Goal: Transaction & Acquisition: Book appointment/travel/reservation

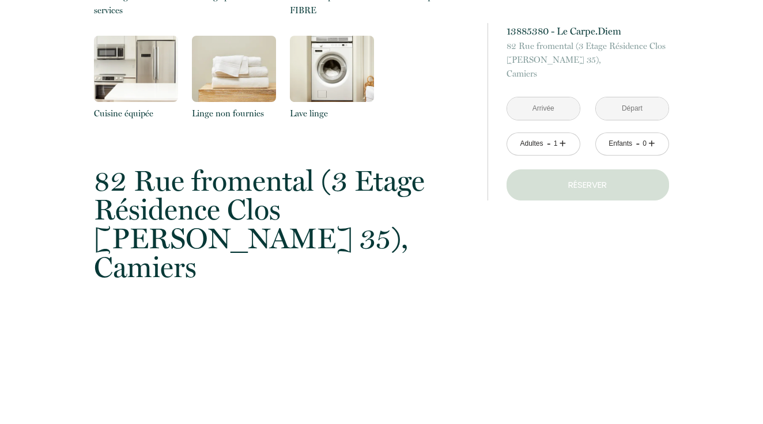
scroll to position [661, 0]
drag, startPoint x: 97, startPoint y: 149, endPoint x: 272, endPoint y: 228, distance: 191.7
click at [272, 228] on p "82 Rue fromental (3 Etage Résidence Clos [PERSON_NAME] 35), Camiers" at bounding box center [283, 223] width 378 height 115
copy p "82 Rue fromental (3 Etage Résidence Clos [PERSON_NAME] 35), Camiers"
click at [484, 237] on div "à partir de 80 € 13885380 - Le Carpe.Diem 82 Rue fromental (3 Etage Résidence C…" at bounding box center [578, 344] width 197 height 1559
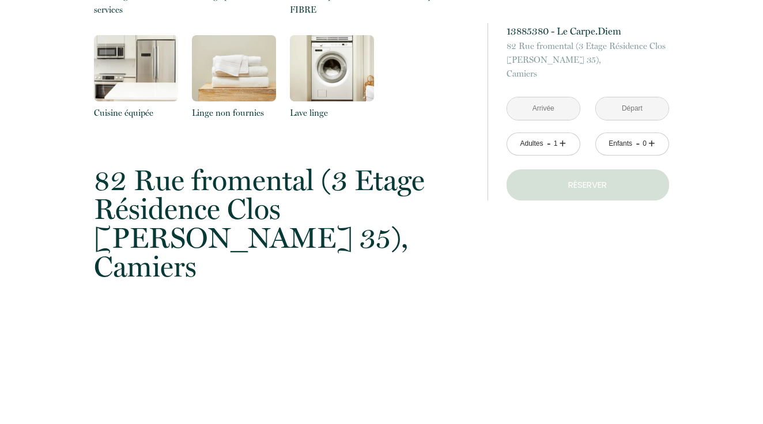
click at [564, 144] on link "+" at bounding box center [563, 144] width 7 height 18
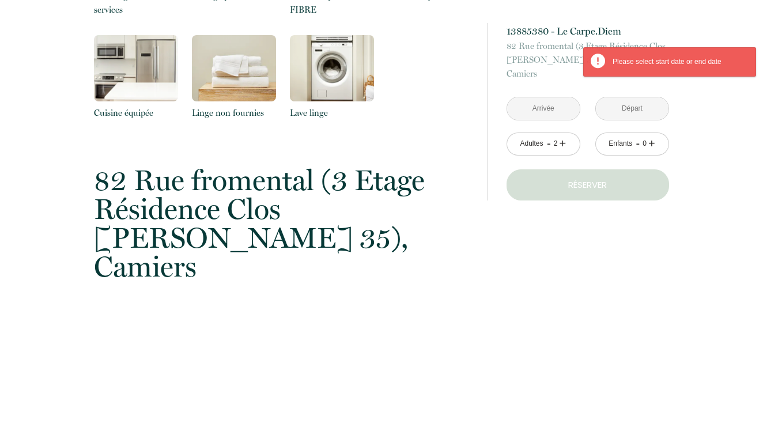
click at [564, 109] on input "text" at bounding box center [543, 108] width 73 height 22
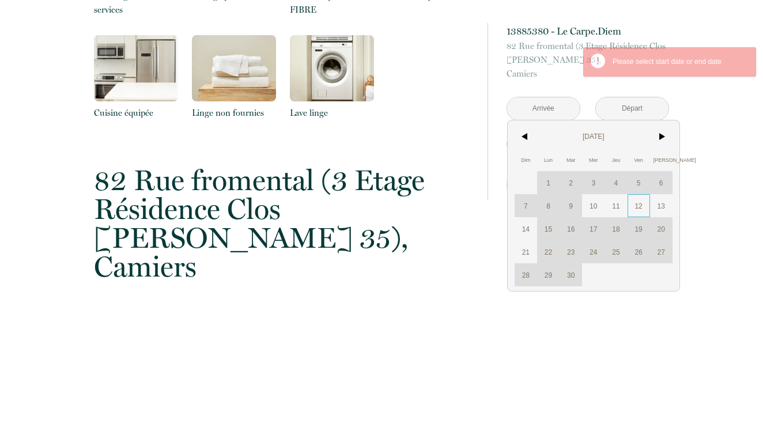
click at [639, 206] on span "12" at bounding box center [639, 205] width 22 height 23
type input "[DATE]"
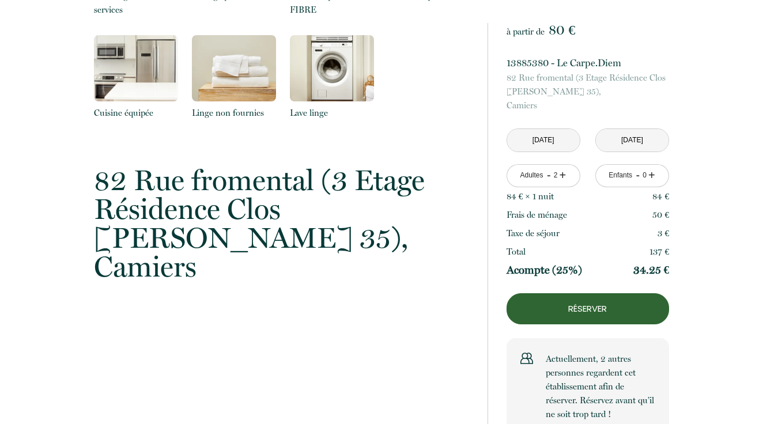
click at [651, 111] on p "82 Rue fromental (3 Etage Résidence Clos [PERSON_NAME] 35), Camiers" at bounding box center [588, 92] width 163 height 42
click at [639, 142] on input "[DATE]" at bounding box center [632, 140] width 73 height 22
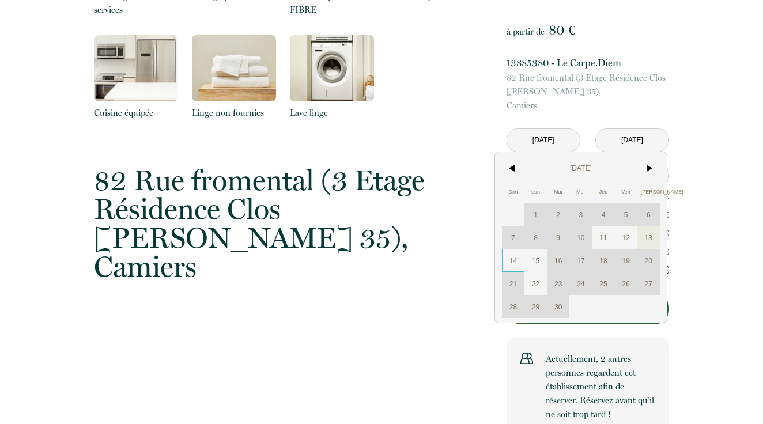
click at [517, 255] on span "14" at bounding box center [513, 260] width 22 height 23
type input "[DATE]"
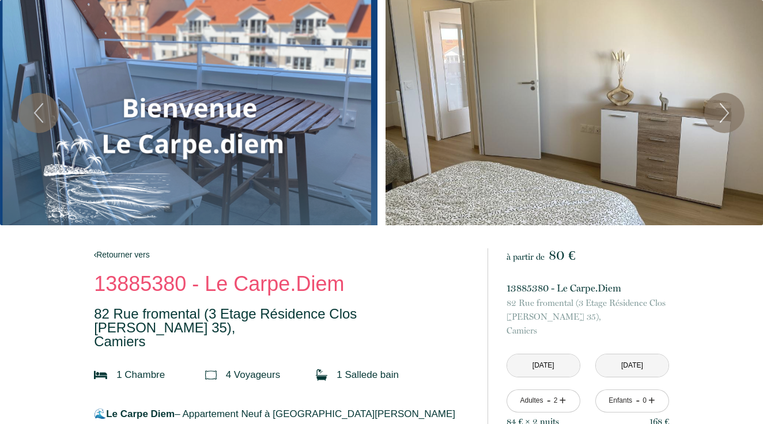
scroll to position [0, 0]
click at [733, 112] on icon "Next" at bounding box center [725, 113] width 24 height 35
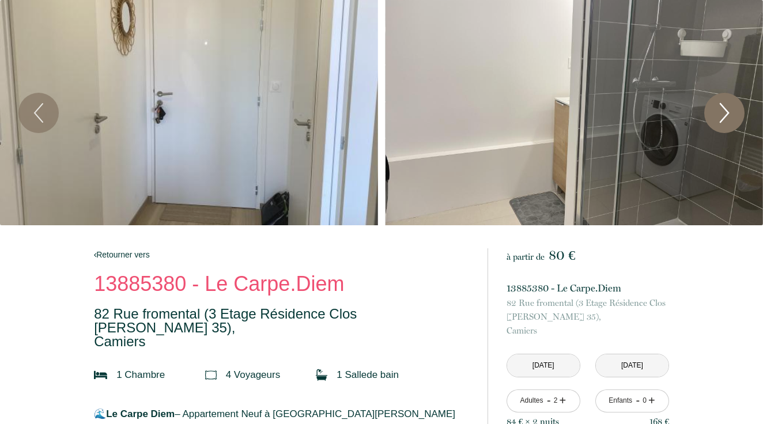
click at [733, 112] on icon "Next" at bounding box center [725, 113] width 24 height 35
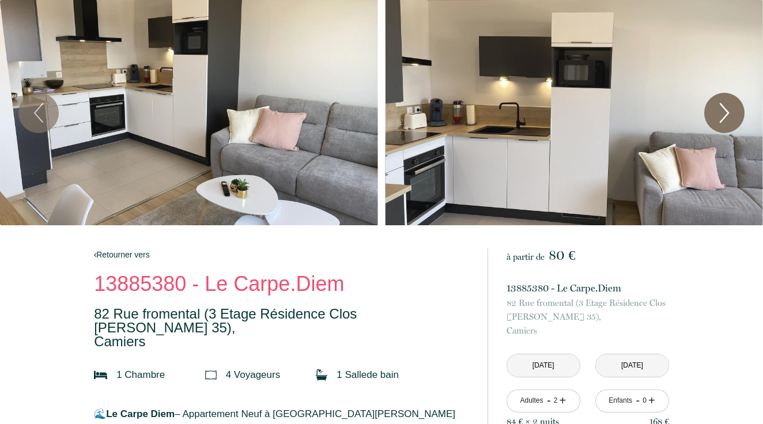
click at [733, 112] on icon "Next" at bounding box center [725, 113] width 24 height 35
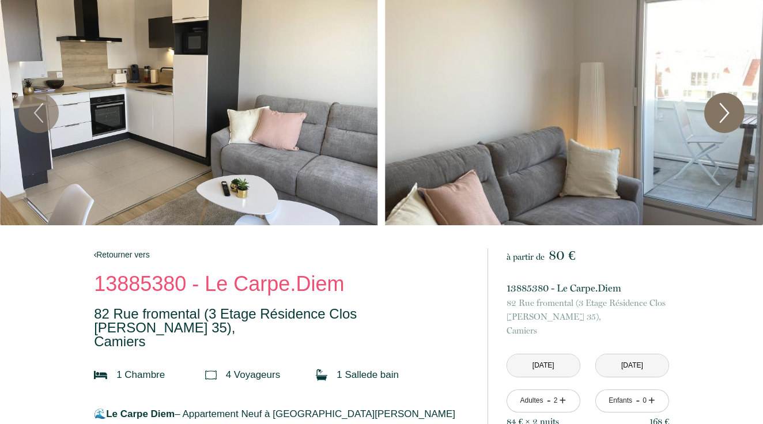
click at [733, 112] on icon "Next" at bounding box center [725, 113] width 24 height 35
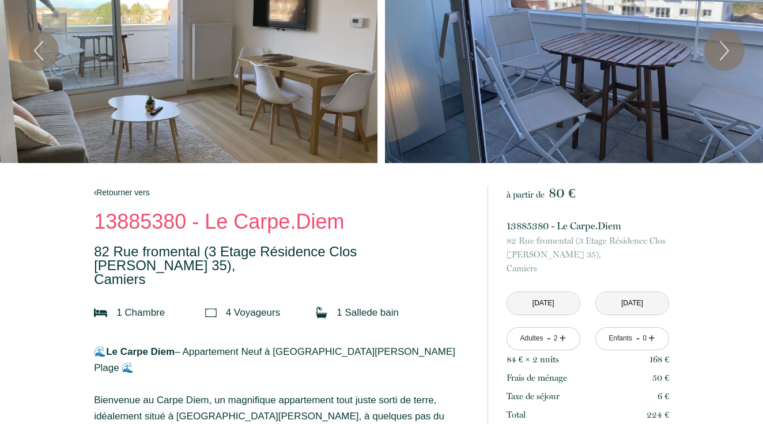
scroll to position [77, 0]
